Goal: Navigation & Orientation: Find specific page/section

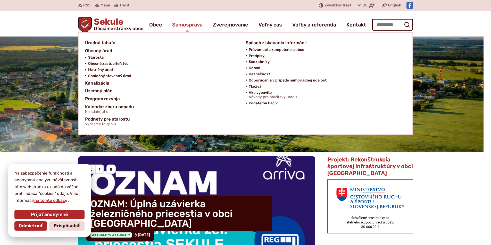
click at [189, 27] on span "Samospráva" at bounding box center [187, 25] width 30 height 14
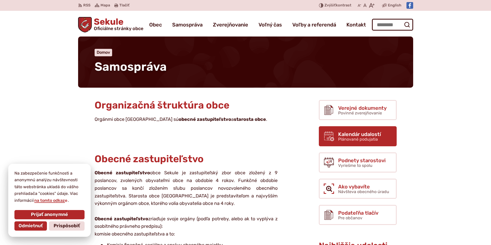
click at [364, 134] on span "Kalendár udalostí" at bounding box center [359, 135] width 43 height 6
